Goal: Task Accomplishment & Management: Manage account settings

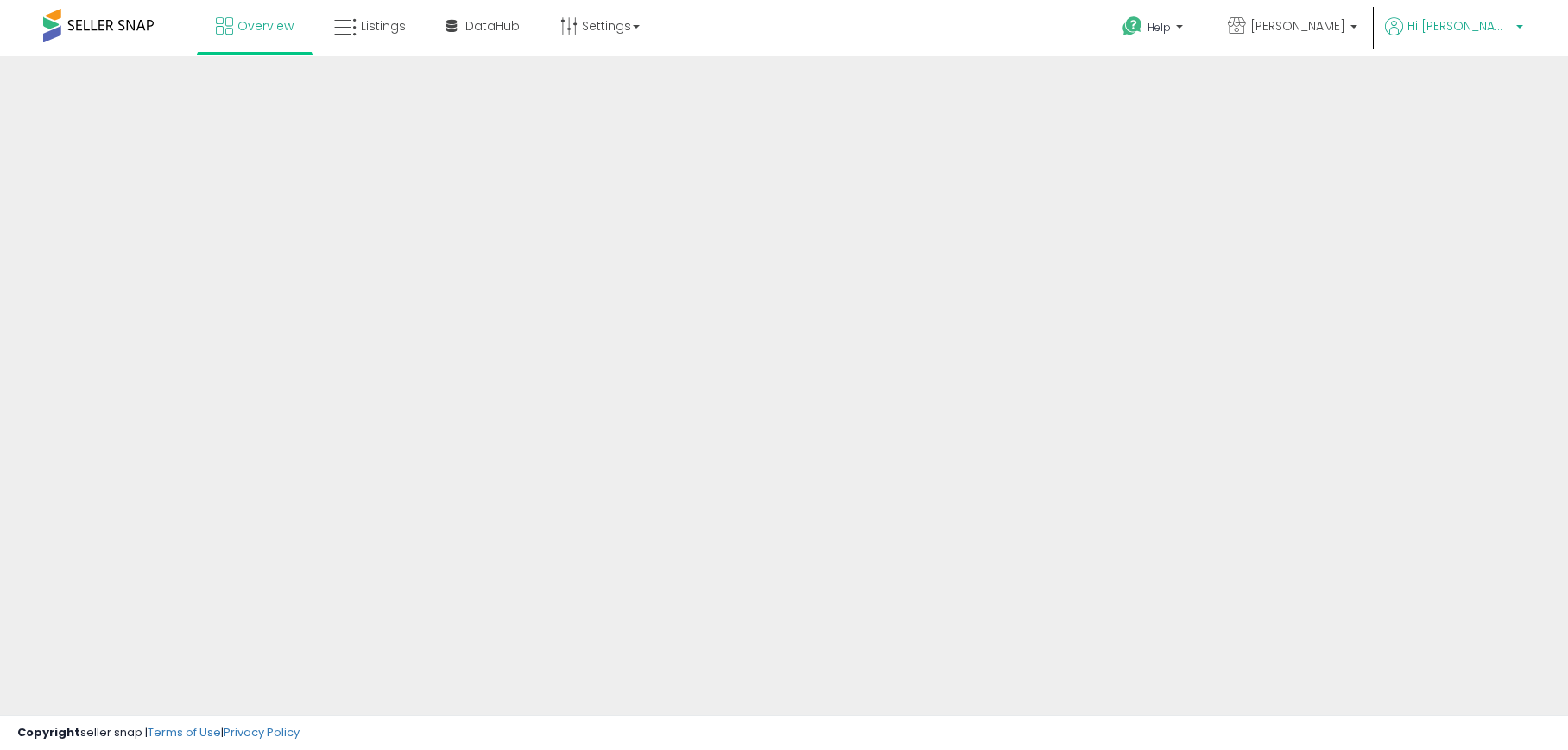
click at [1456, 32] on span "Hi [PERSON_NAME]" at bounding box center [1459, 26] width 103 height 17
click at [371, 20] on span "Listings" at bounding box center [382, 26] width 45 height 17
click at [1296, 168] on div at bounding box center [784, 415] width 1568 height 717
click at [93, 32] on span at bounding box center [98, 25] width 111 height 33
click at [350, 25] on icon at bounding box center [344, 27] width 22 height 22
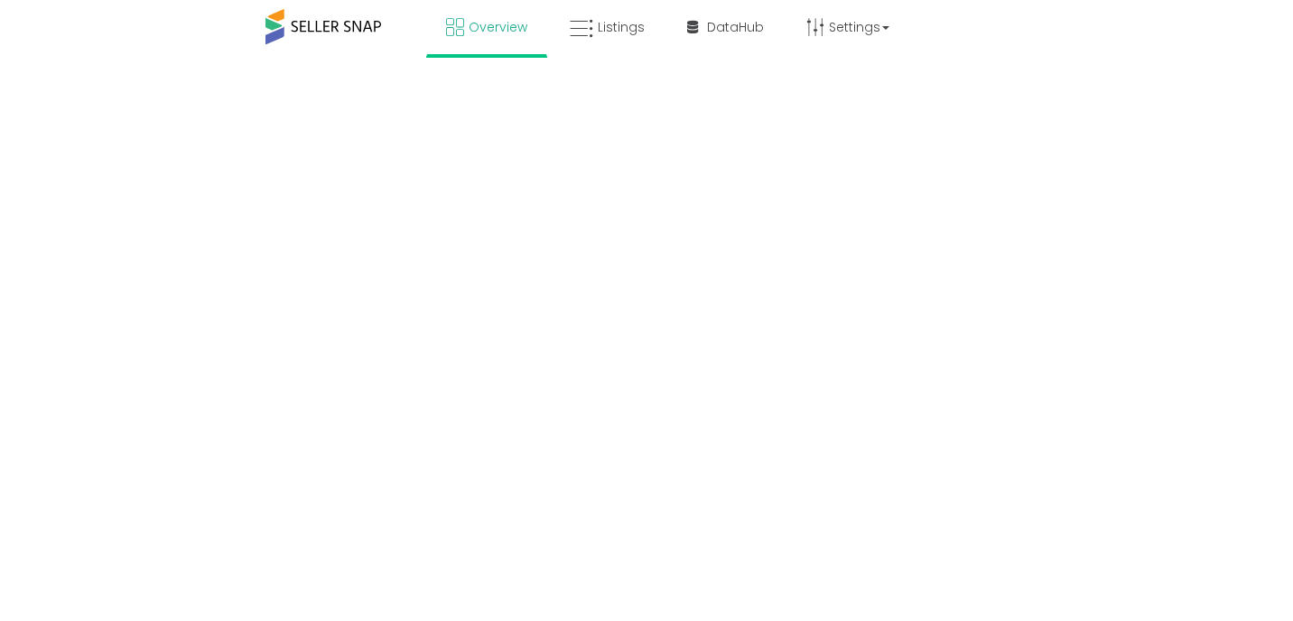
click at [1209, 185] on body "Overview Listings DataHub" at bounding box center [646, 310] width 1293 height 621
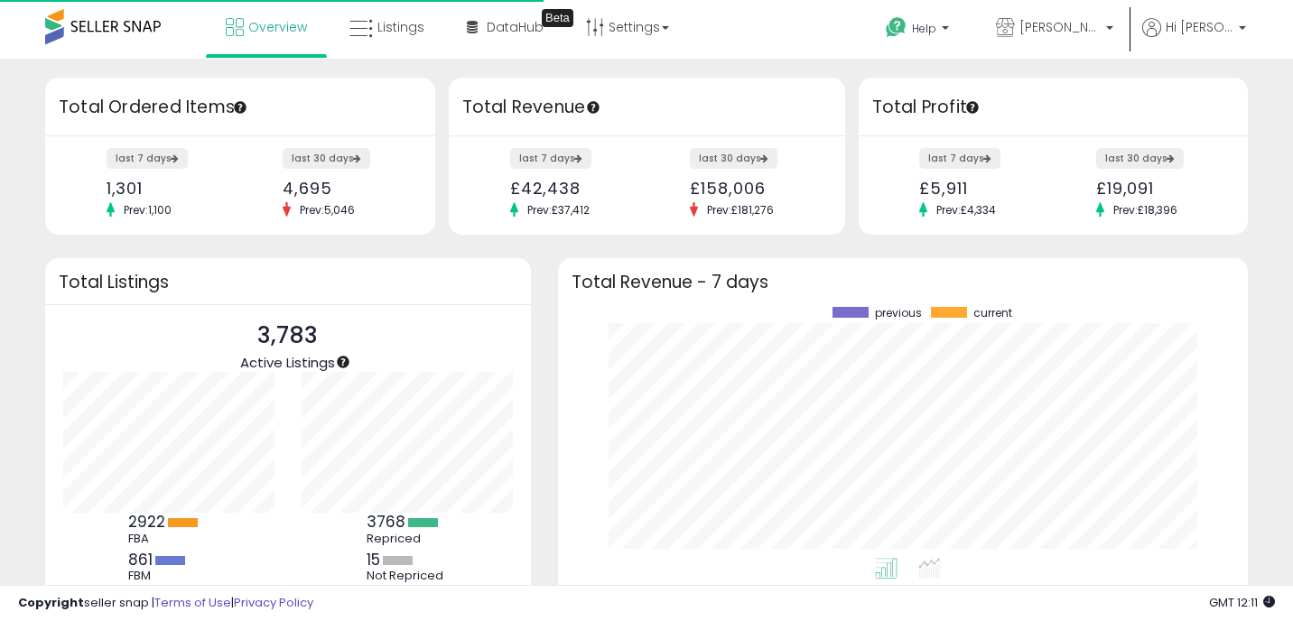
scroll to position [251, 654]
click at [1189, 8] on ul "Help Contact Support Search Knowledge Hub Request a Feature Delph Mcr Delph Mcr" at bounding box center [1058, 29] width 387 height 59
click at [1189, 18] on span "Hi [PERSON_NAME]" at bounding box center [1200, 27] width 68 height 18
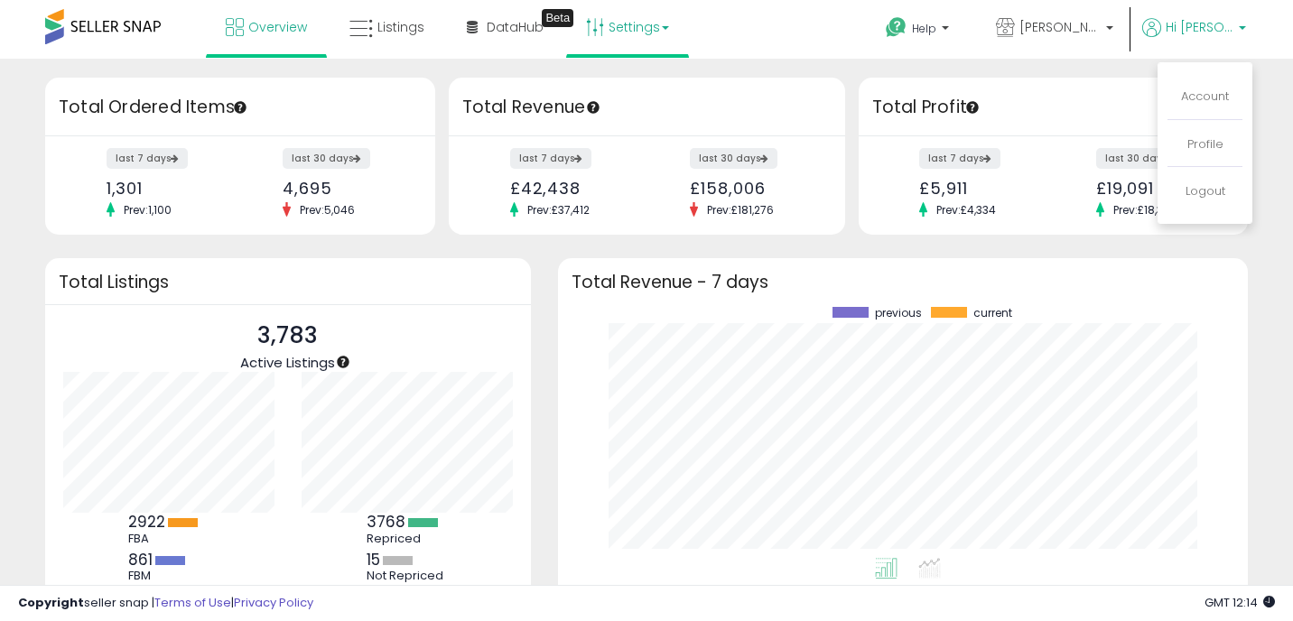
click at [608, 30] on link "Settings" at bounding box center [628, 27] width 110 height 54
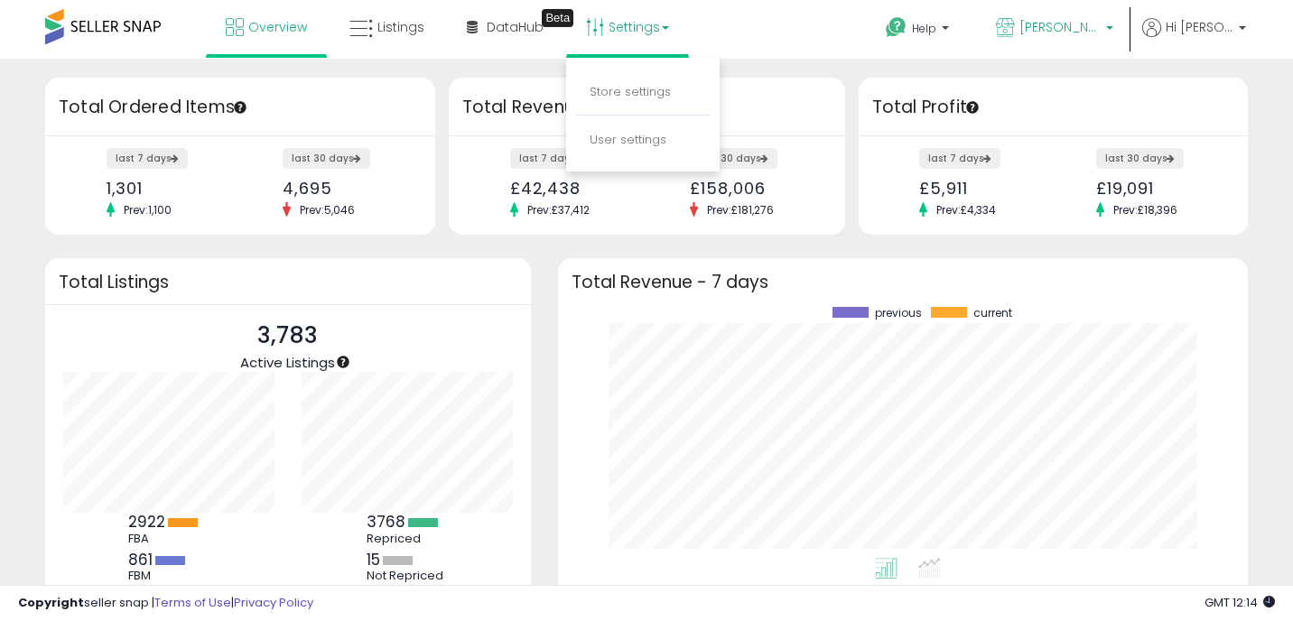
click at [1059, 25] on span "[PERSON_NAME]" at bounding box center [1060, 27] width 81 height 18
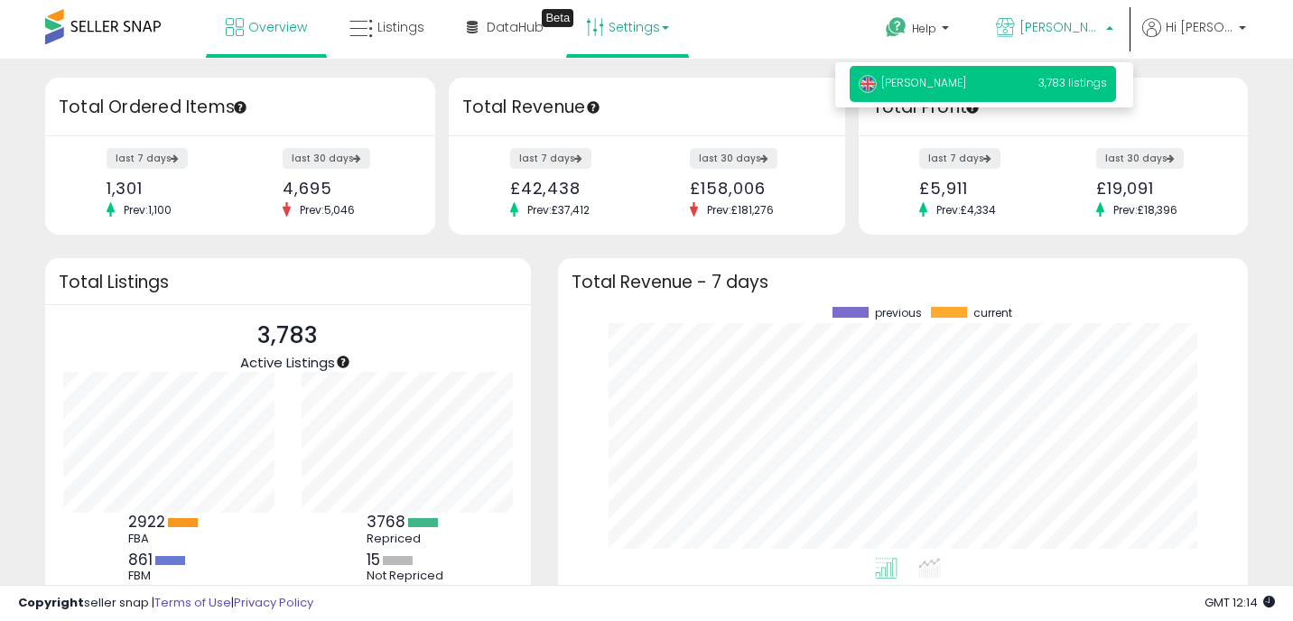
click at [639, 21] on link "Settings" at bounding box center [628, 27] width 110 height 54
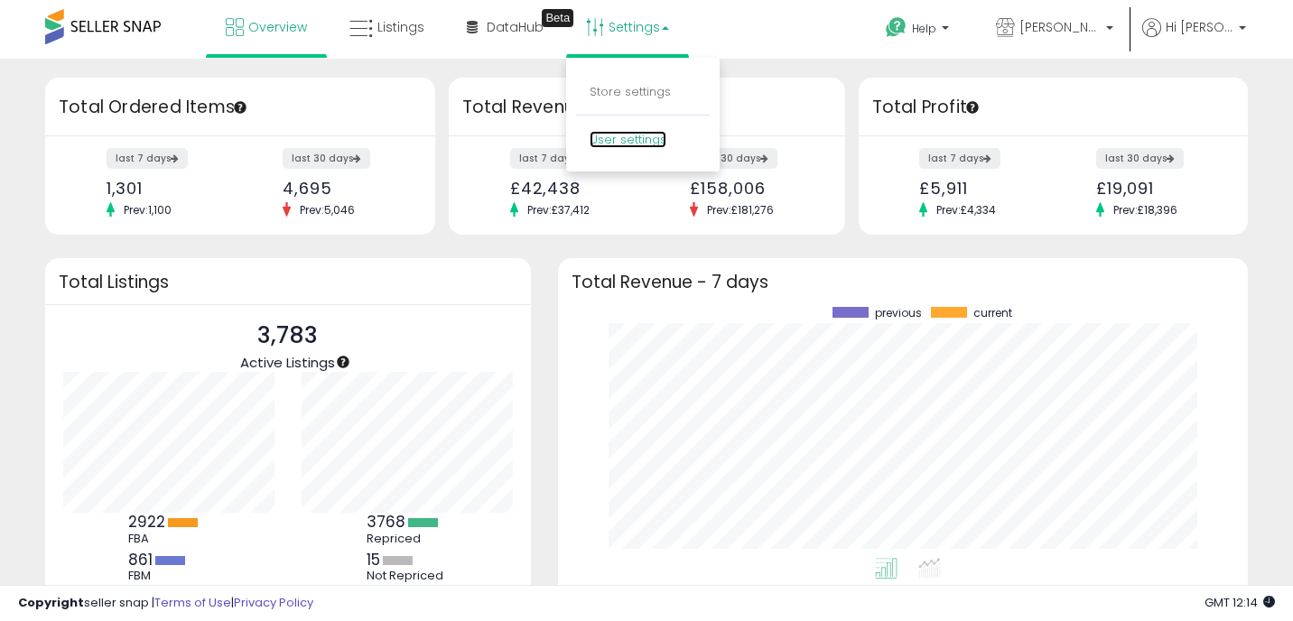
click at [644, 138] on link "User settings" at bounding box center [628, 139] width 77 height 17
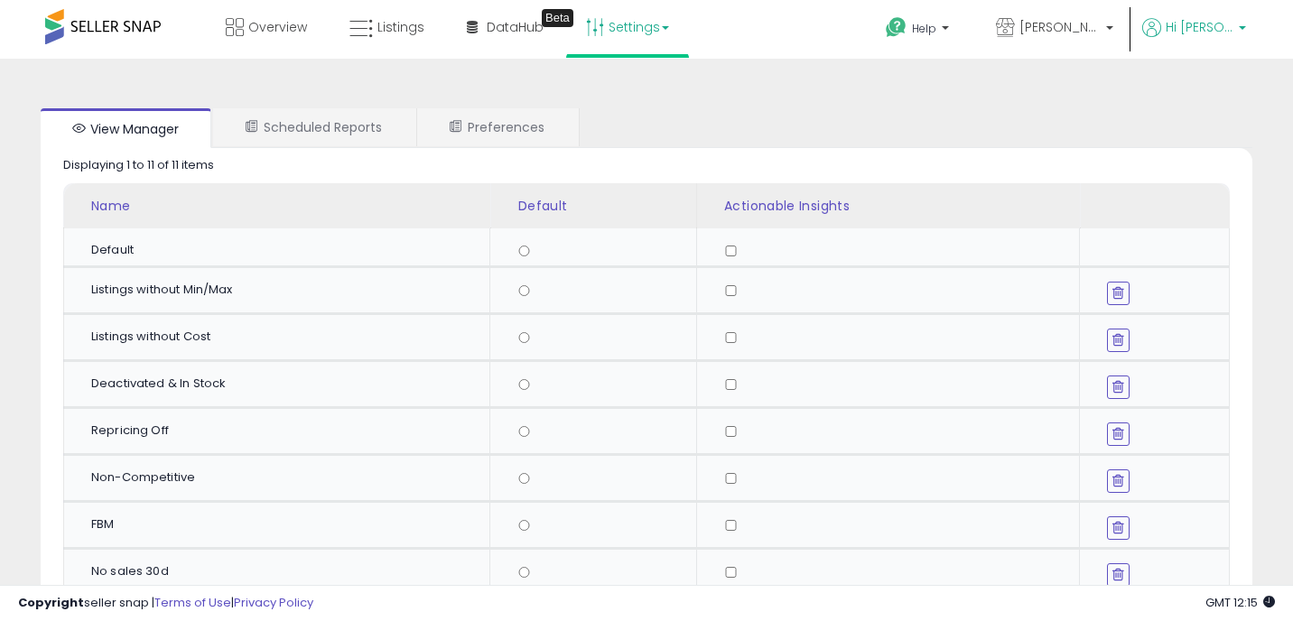
click at [1195, 31] on span "Hi [PERSON_NAME]" at bounding box center [1200, 27] width 68 height 18
click at [1208, 102] on link "Account" at bounding box center [1205, 96] width 48 height 17
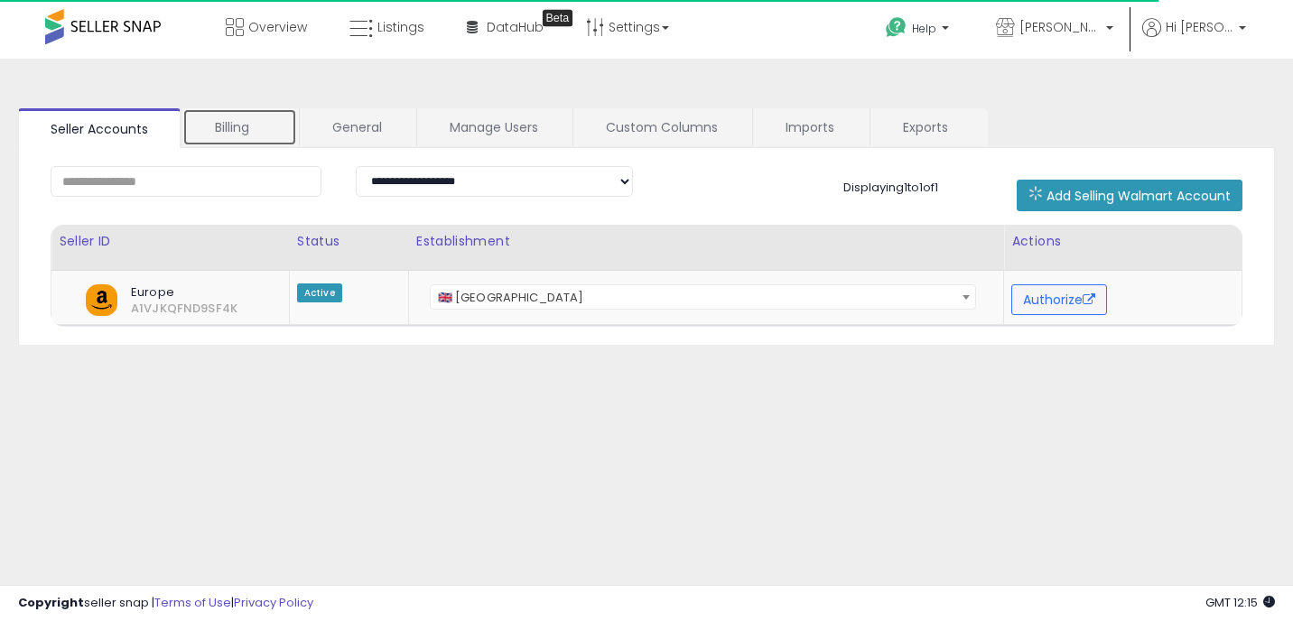
click at [242, 126] on link "Billing" at bounding box center [239, 127] width 115 height 38
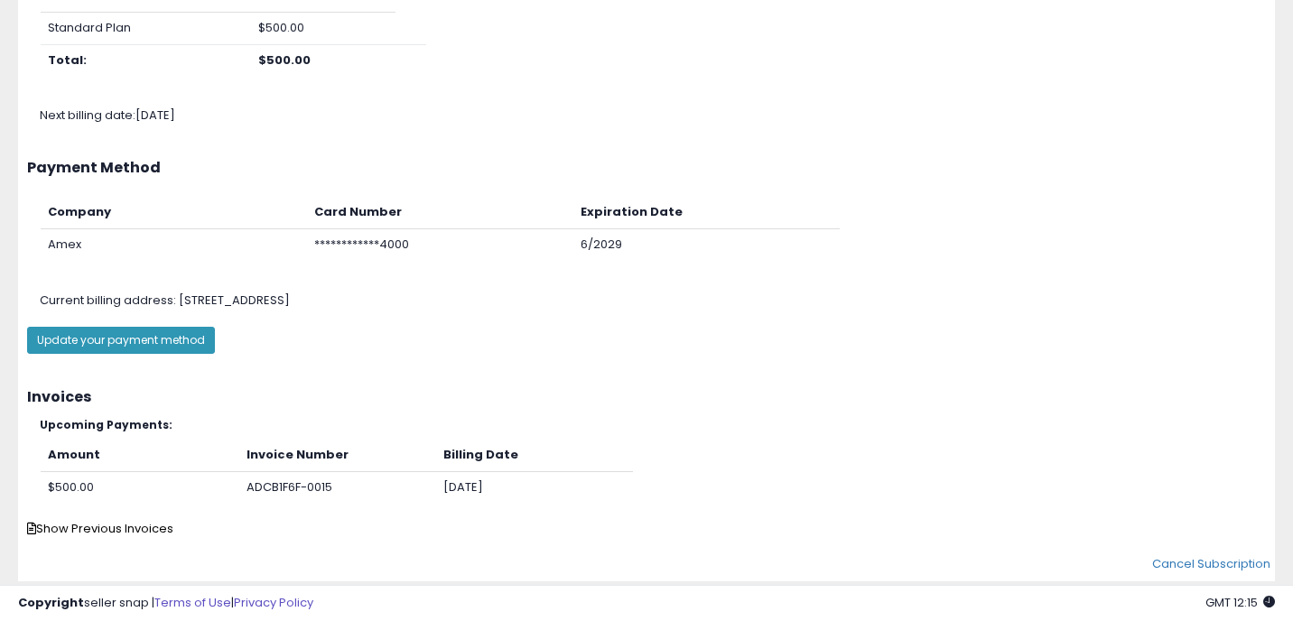
scroll to position [278, 0]
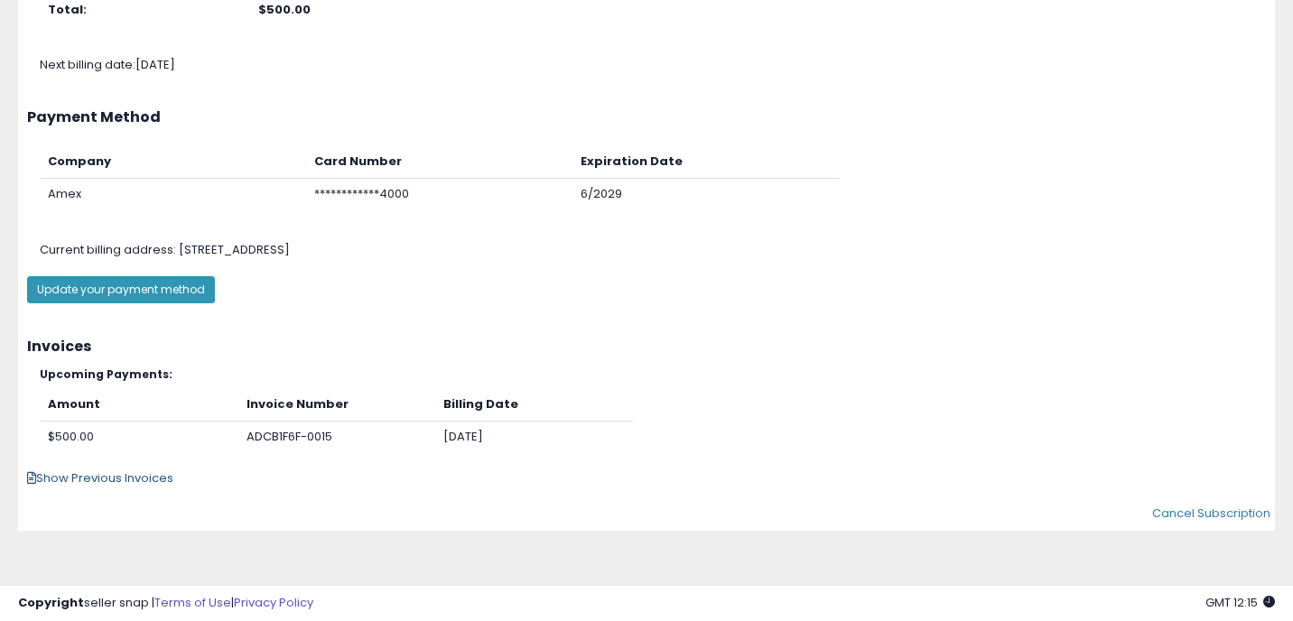
click at [135, 472] on span "Show Previous Invoices" at bounding box center [100, 478] width 146 height 17
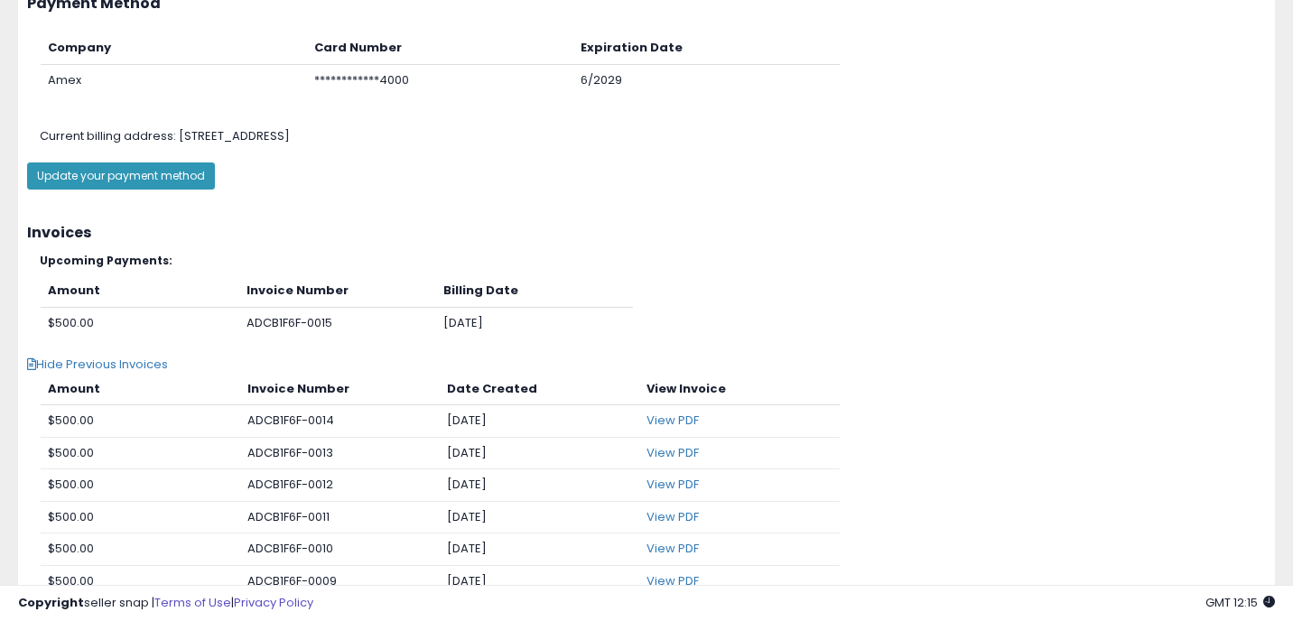
scroll to position [447, 0]
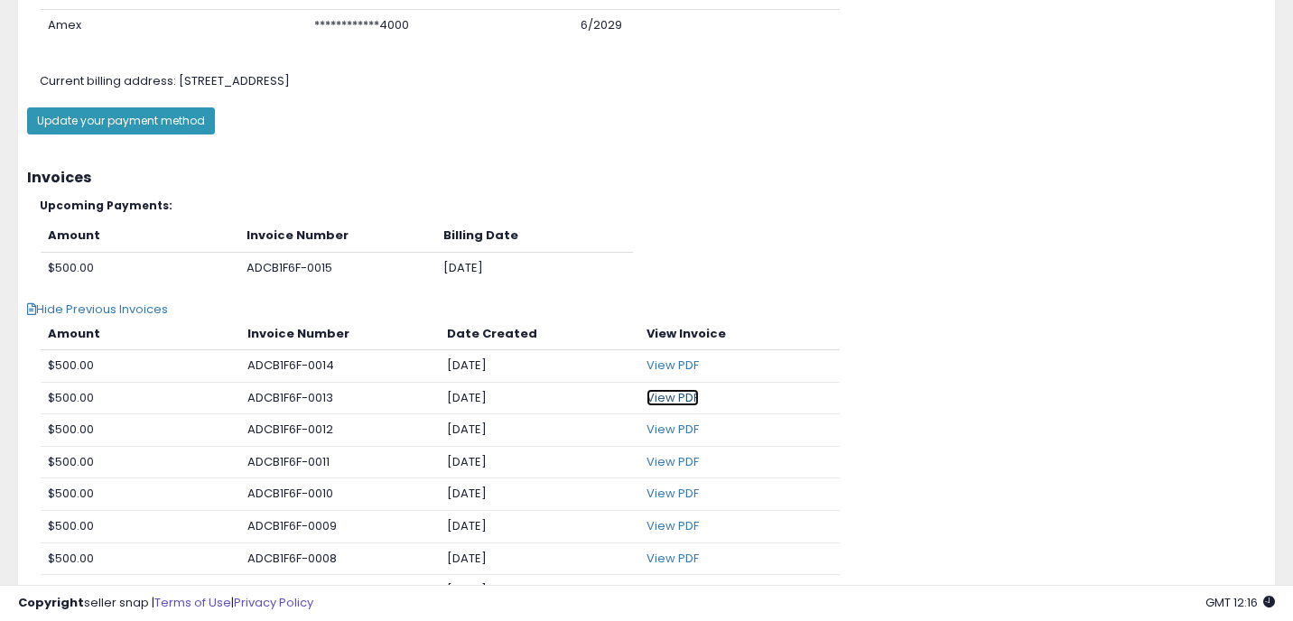
click at [665, 393] on link "View PDF" at bounding box center [673, 397] width 52 height 17
click at [828, 328] on th "View Invoice" at bounding box center [739, 335] width 200 height 32
click at [687, 363] on link "View PDF" at bounding box center [673, 365] width 52 height 17
click at [1027, 264] on div "Amount Invoice Number Billing Date $500.00 ADCB1F6F-0015 2025-10-04" at bounding box center [647, 260] width 1266 height 81
